Goal: Navigation & Orientation: Find specific page/section

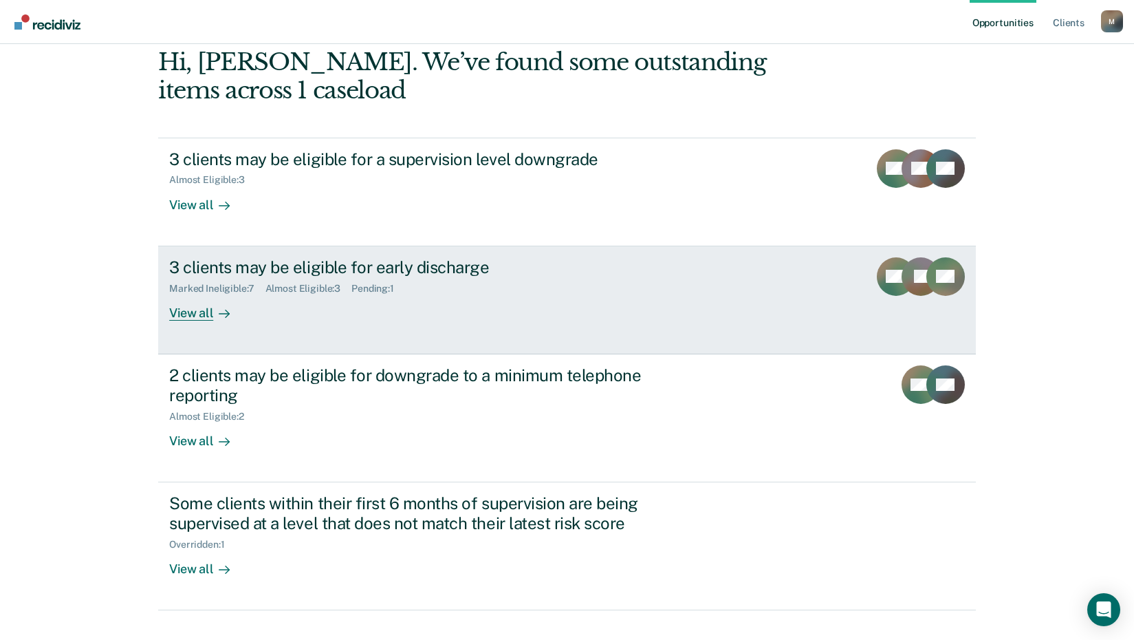
scroll to position [94, 0]
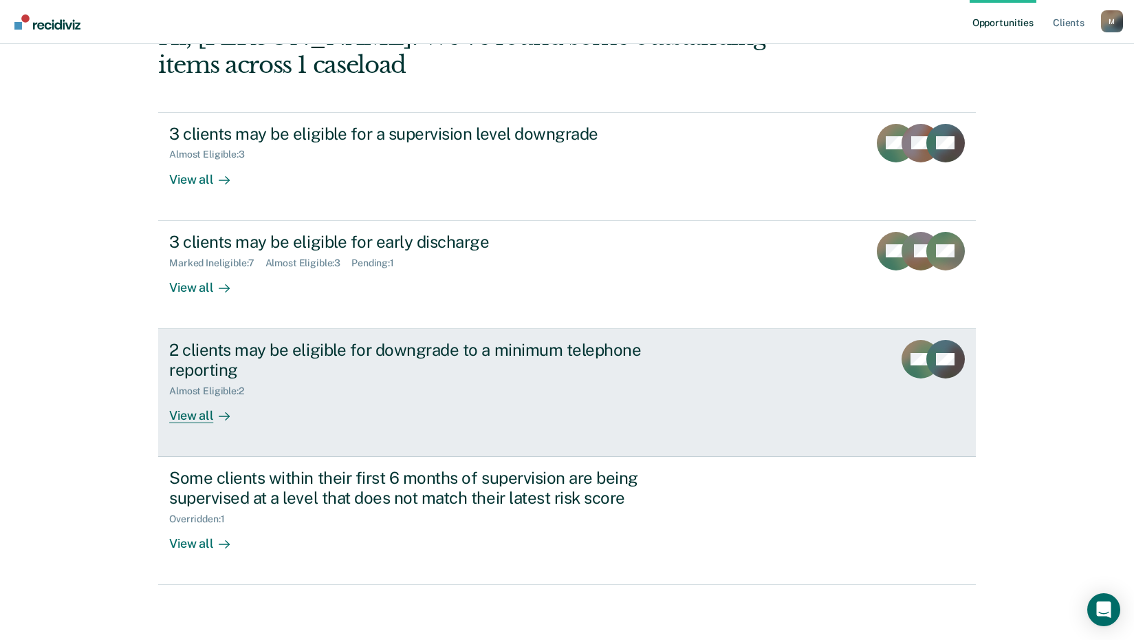
click at [198, 417] on div "View all" at bounding box center [207, 409] width 77 height 27
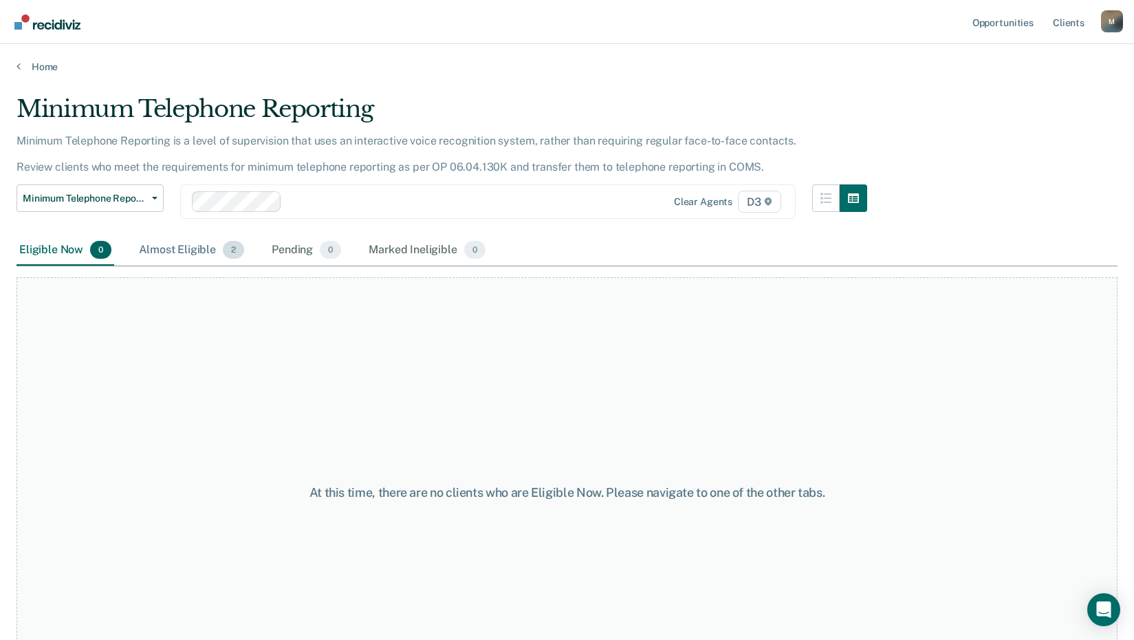
click at [194, 248] on div "Almost Eligible 2" at bounding box center [191, 250] width 111 height 30
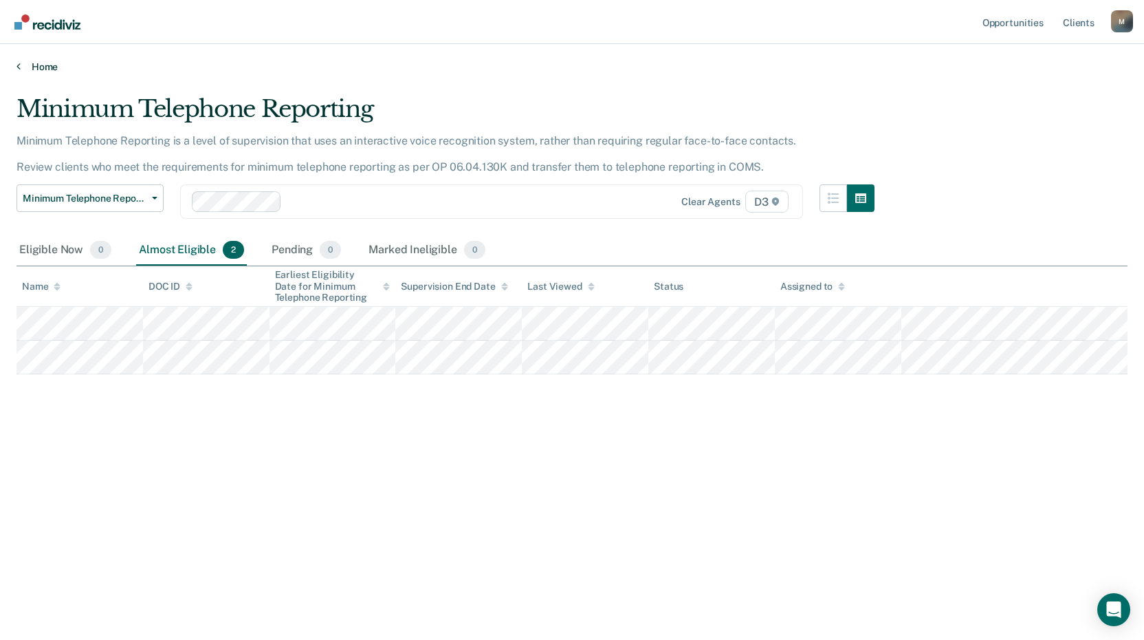
click at [55, 69] on link "Home" at bounding box center [572, 67] width 1111 height 12
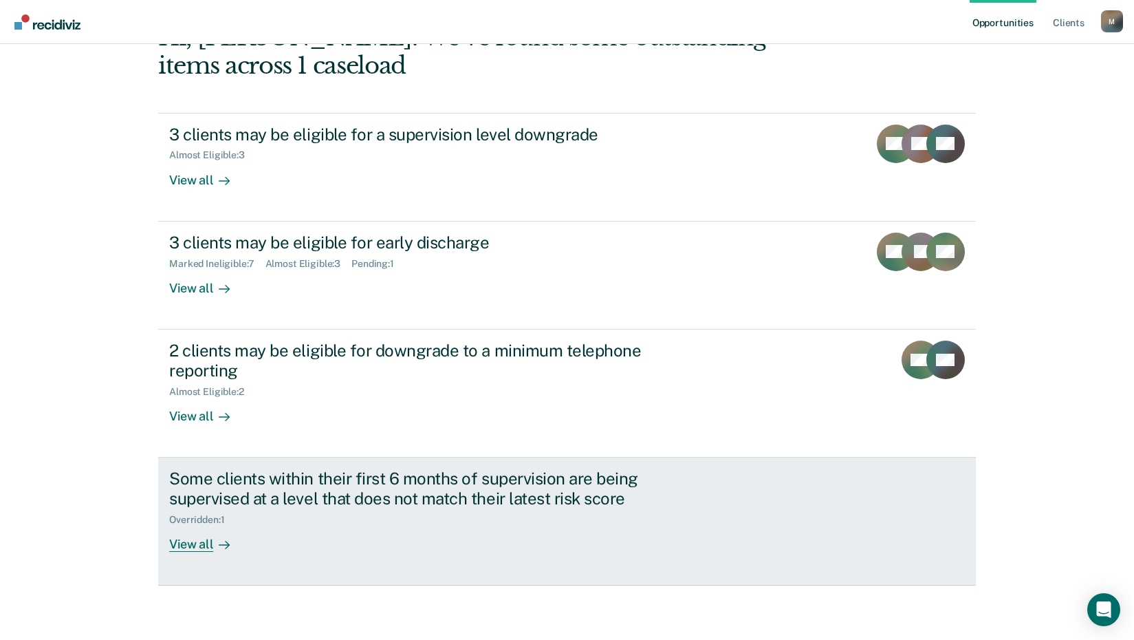
scroll to position [94, 0]
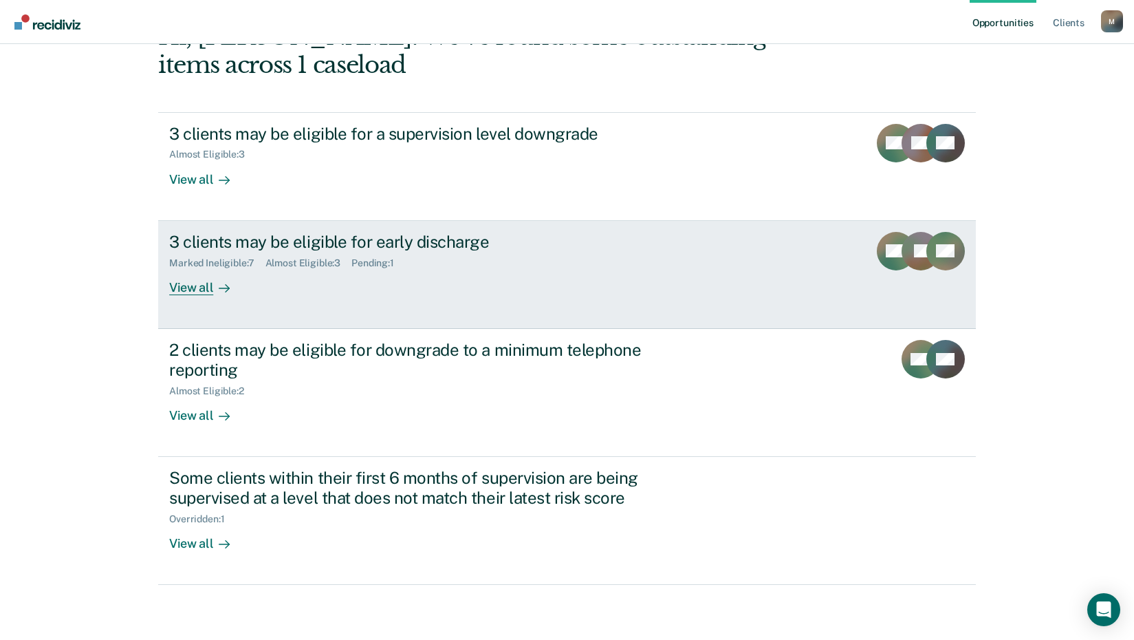
click at [191, 292] on div "View all" at bounding box center [207, 281] width 77 height 27
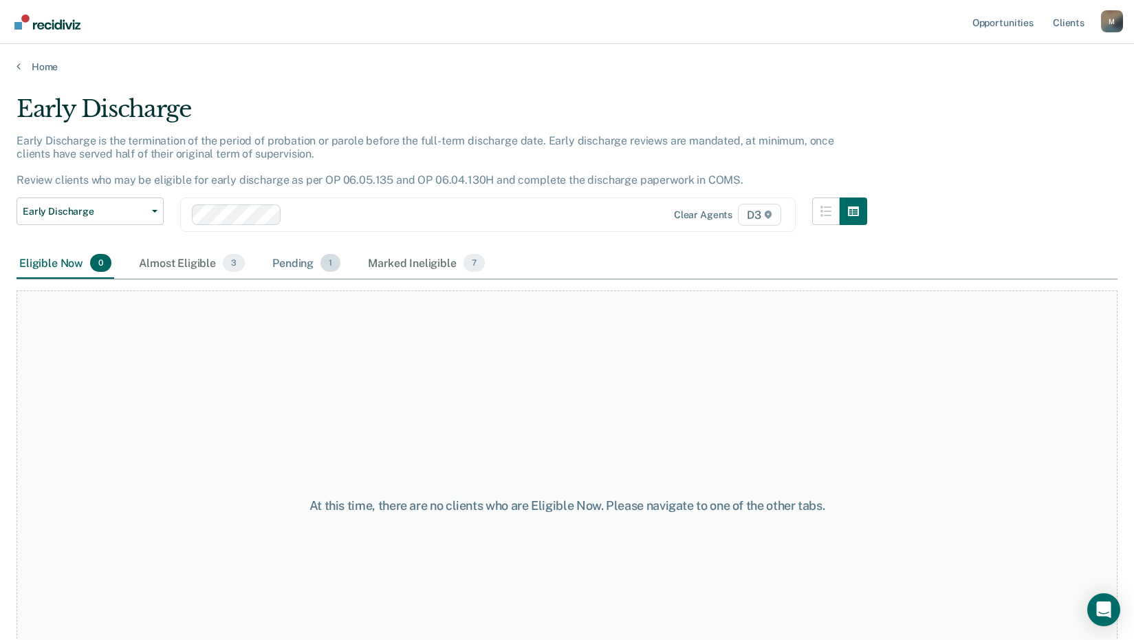
click at [303, 261] on div "Pending 1" at bounding box center [307, 263] width 74 height 30
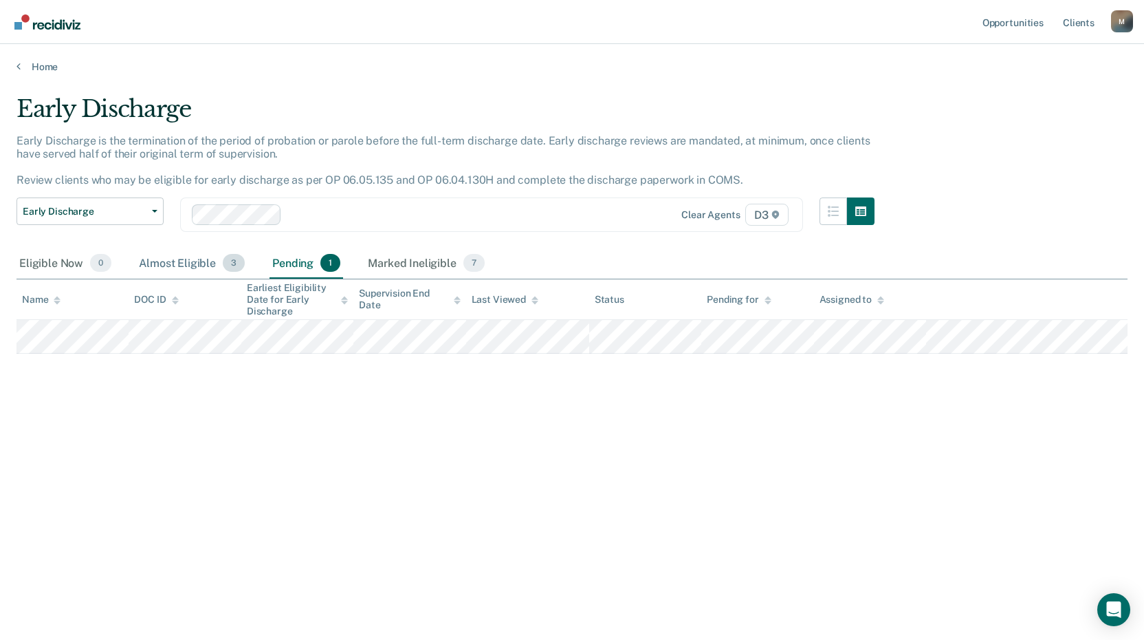
click at [184, 259] on div "Almost Eligible 3" at bounding box center [191, 263] width 111 height 30
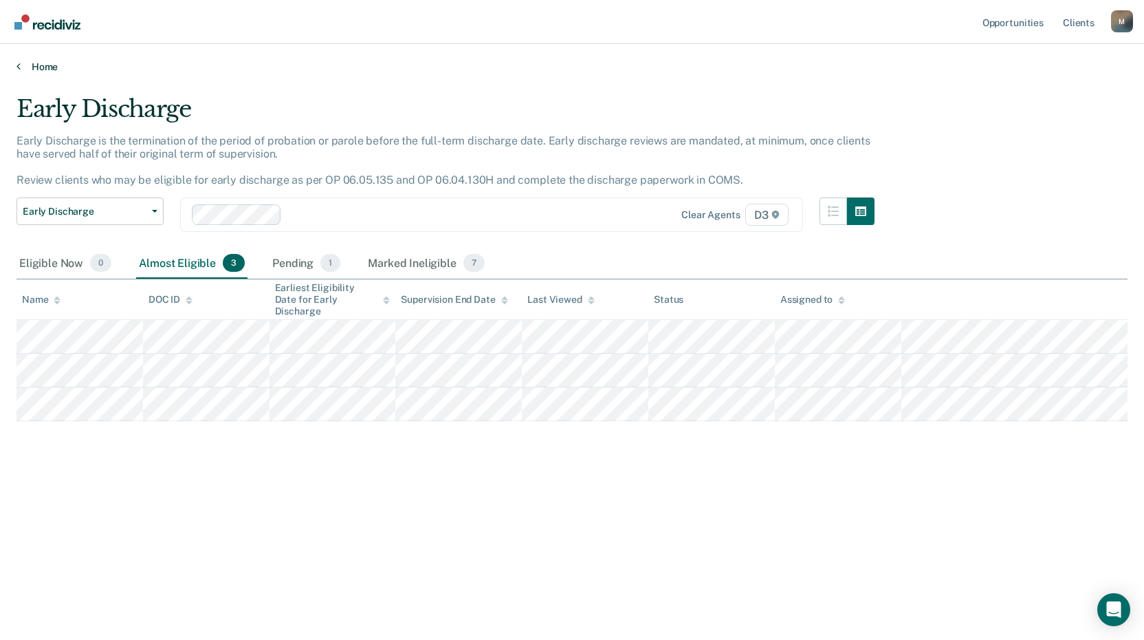
click at [45, 63] on link "Home" at bounding box center [572, 67] width 1111 height 12
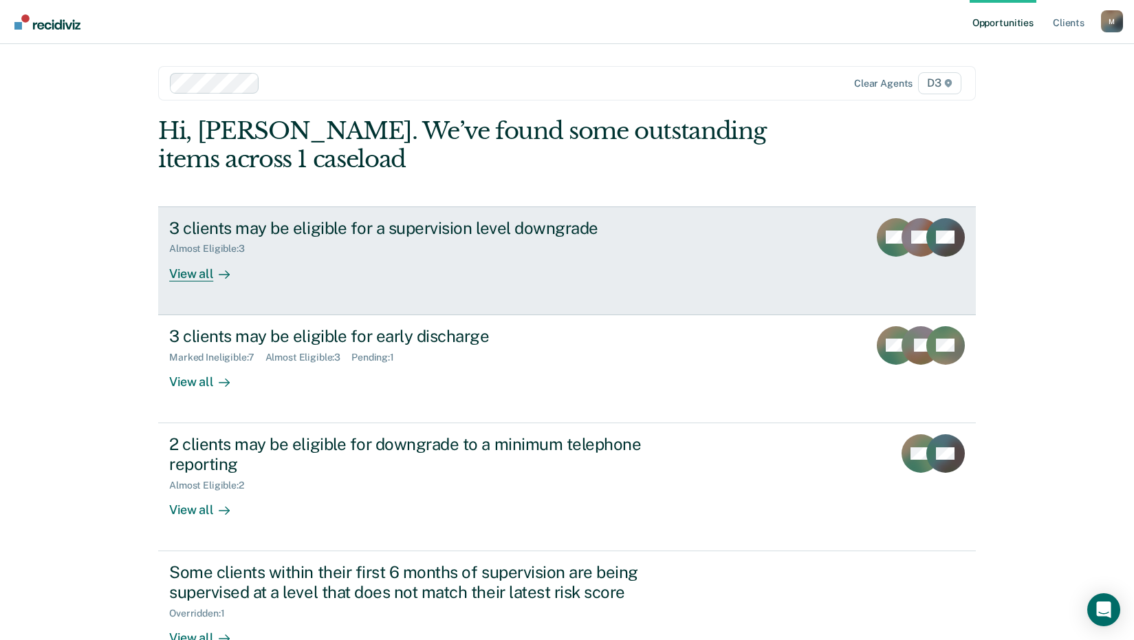
click at [193, 272] on div "View all" at bounding box center [207, 267] width 77 height 27
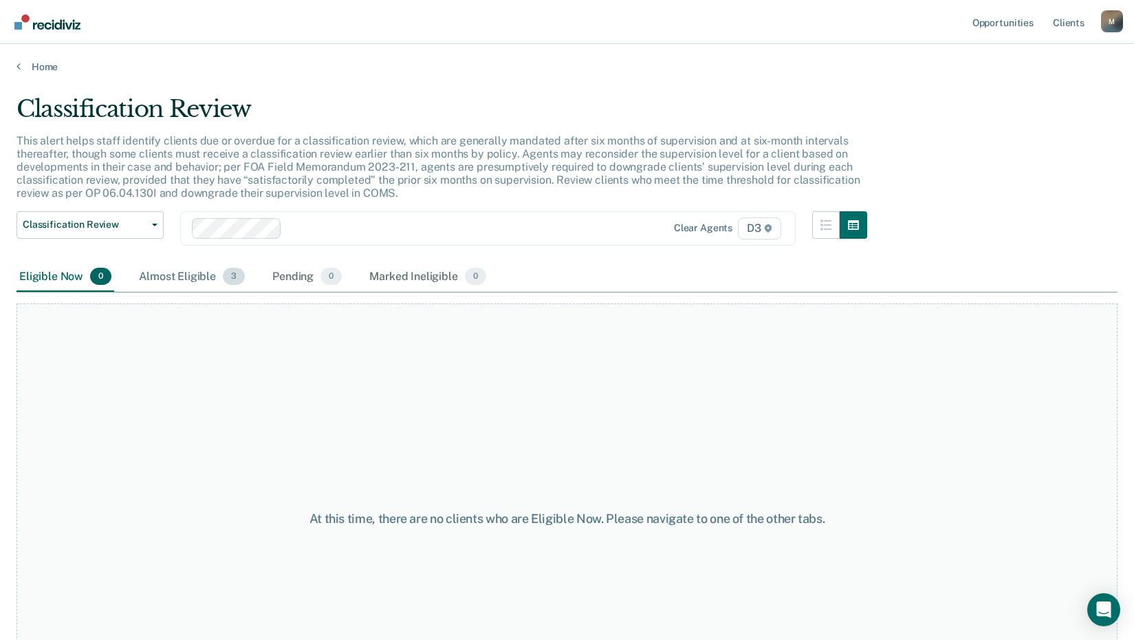
click at [194, 271] on div "Almost Eligible 3" at bounding box center [191, 277] width 111 height 30
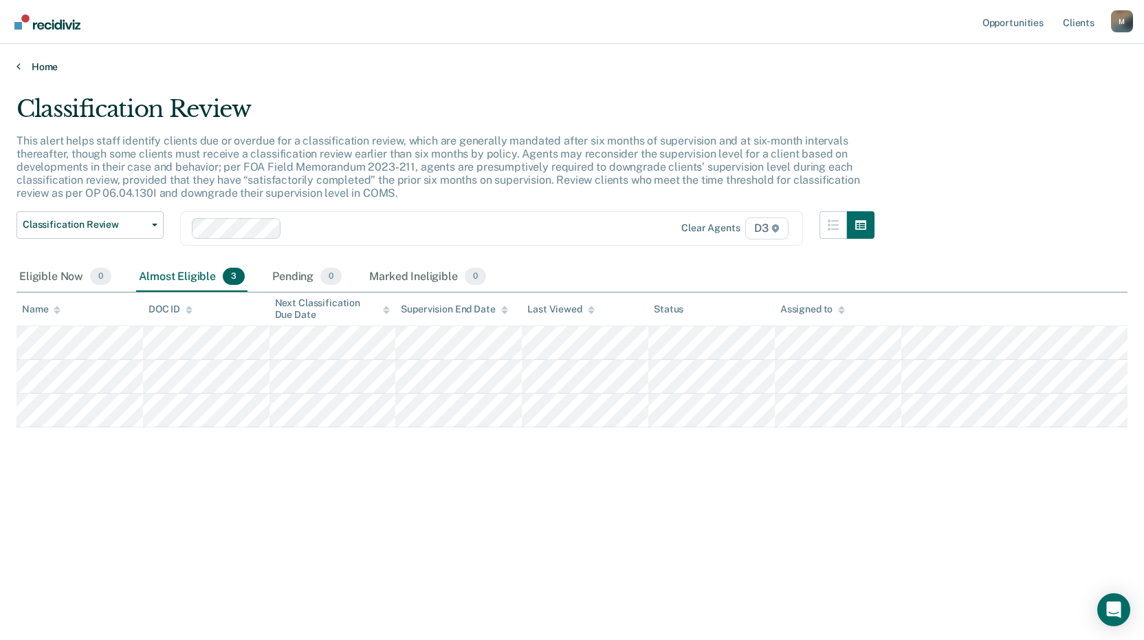
click at [35, 65] on link "Home" at bounding box center [572, 67] width 1111 height 12
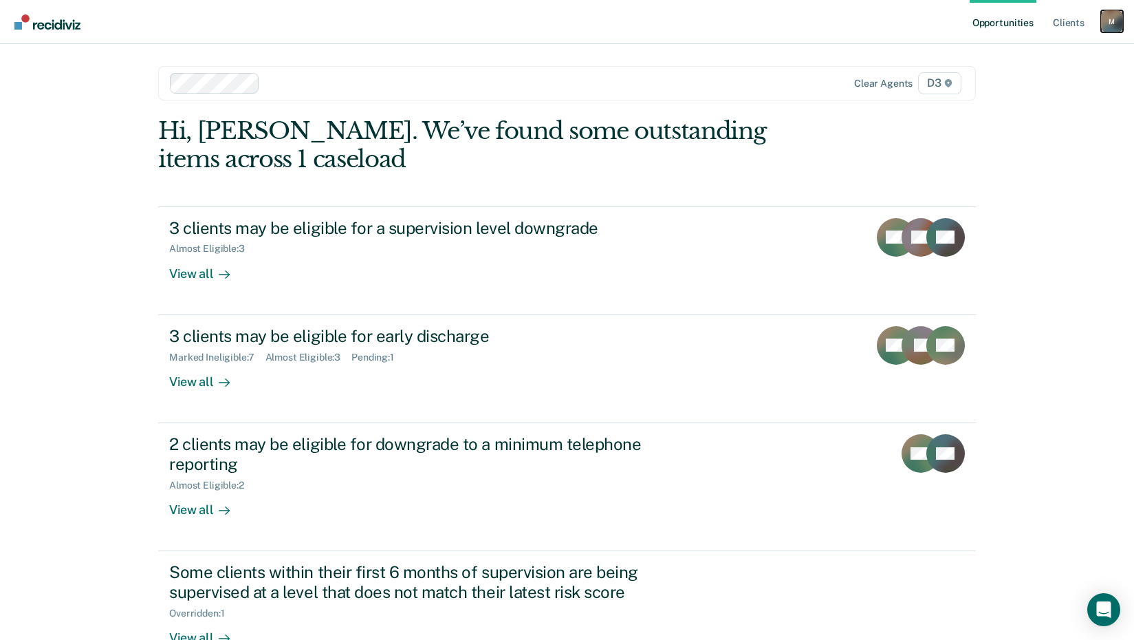
click at [1116, 20] on div "M" at bounding box center [1112, 21] width 22 height 22
click at [1034, 91] on link "Log Out" at bounding box center [1056, 91] width 111 height 12
